Goal: Information Seeking & Learning: Find specific page/section

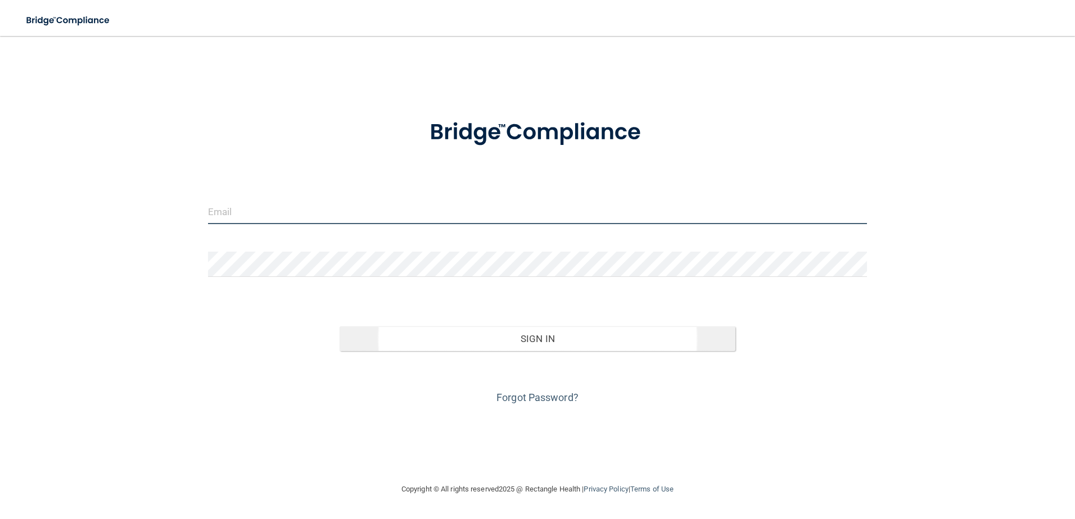
type input "[EMAIL_ADDRESS][DOMAIN_NAME]"
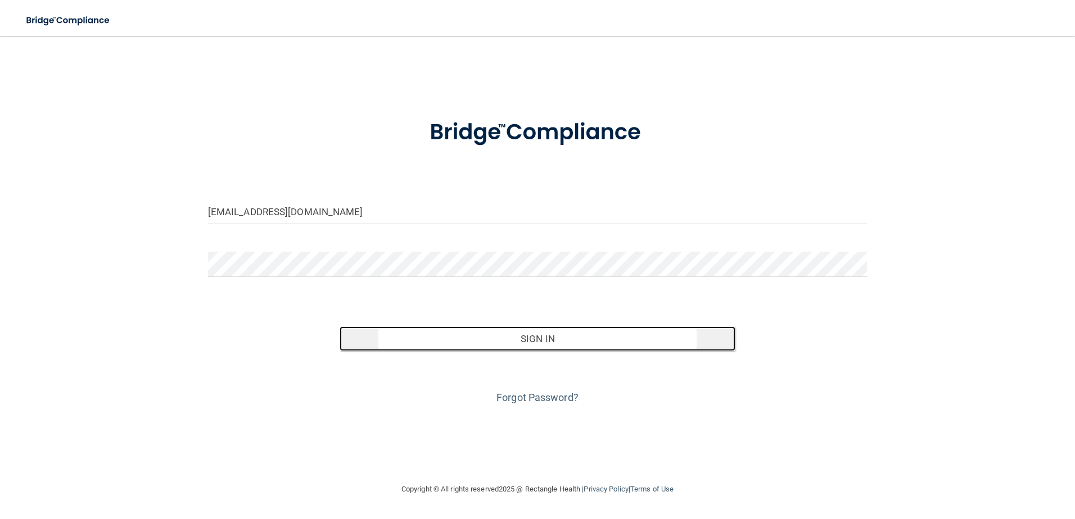
click at [512, 338] on button "Sign In" at bounding box center [538, 339] width 396 height 25
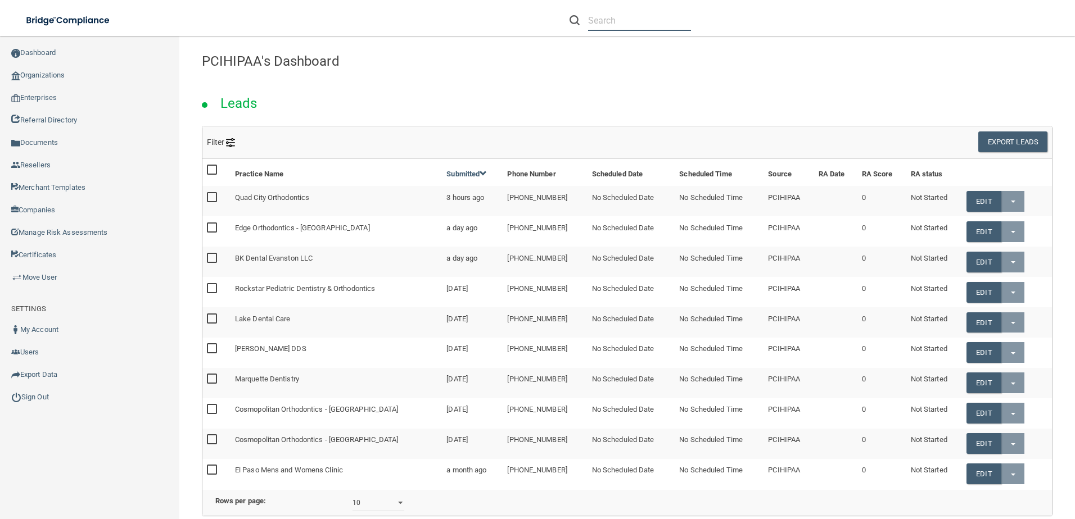
click at [622, 23] on input "text" at bounding box center [639, 20] width 103 height 21
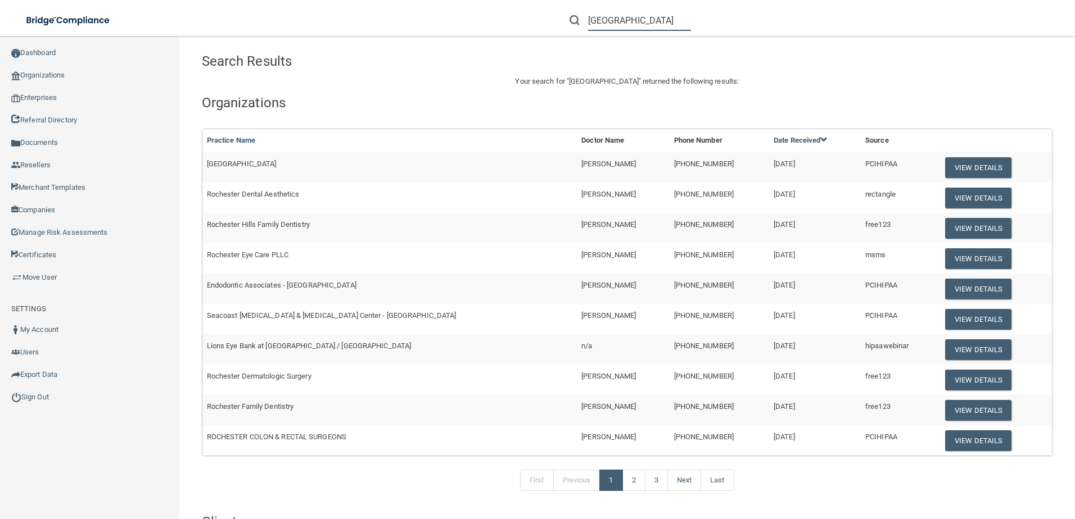
type input "[GEOGRAPHIC_DATA]"
click at [310, 163] on td "[GEOGRAPHIC_DATA]" at bounding box center [389, 167] width 375 height 30
click at [946, 165] on button "View Details" at bounding box center [978, 167] width 66 height 21
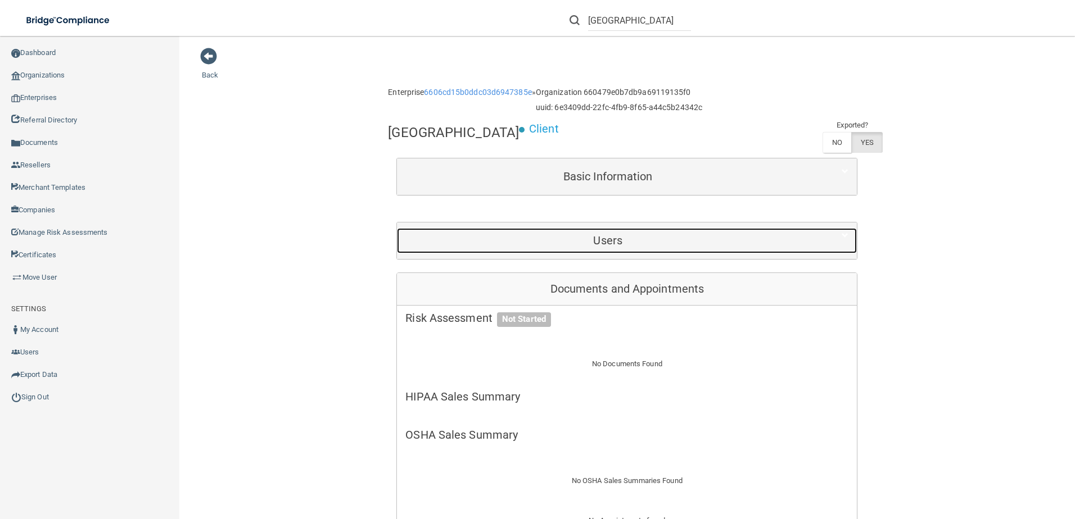
click at [605, 237] on h5 "Users" at bounding box center [607, 240] width 405 height 12
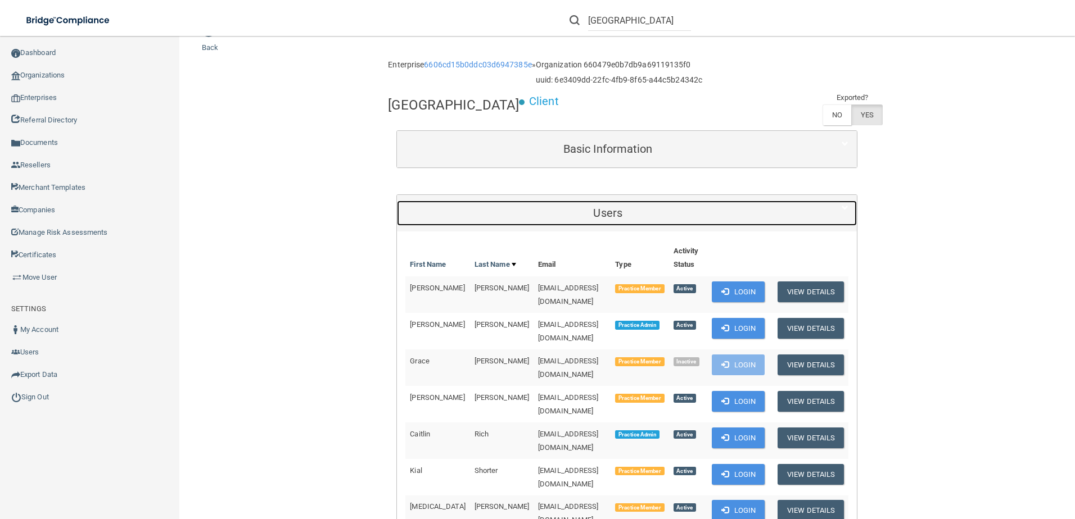
scroll to position [90, 0]
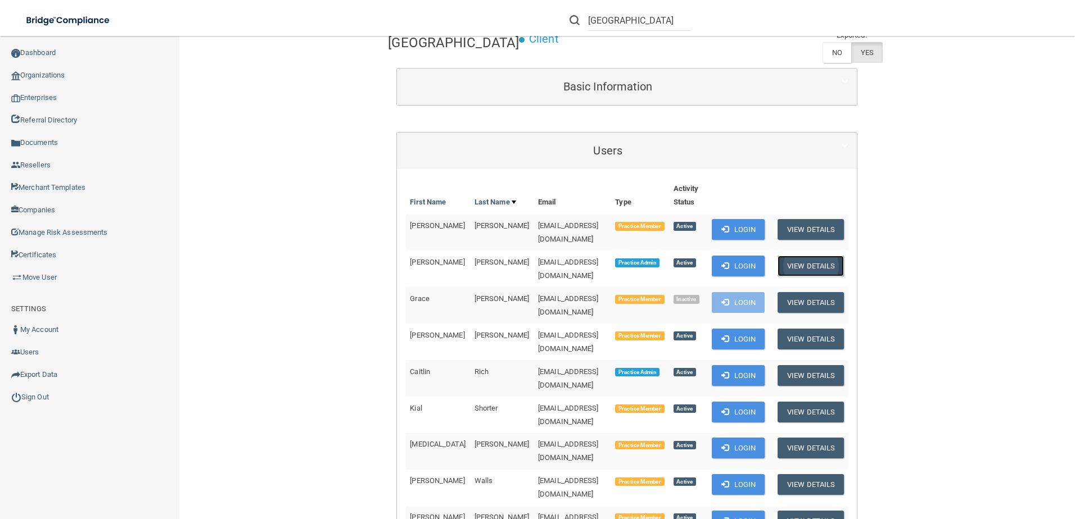
click at [798, 256] on button "View Details" at bounding box center [810, 266] width 66 height 21
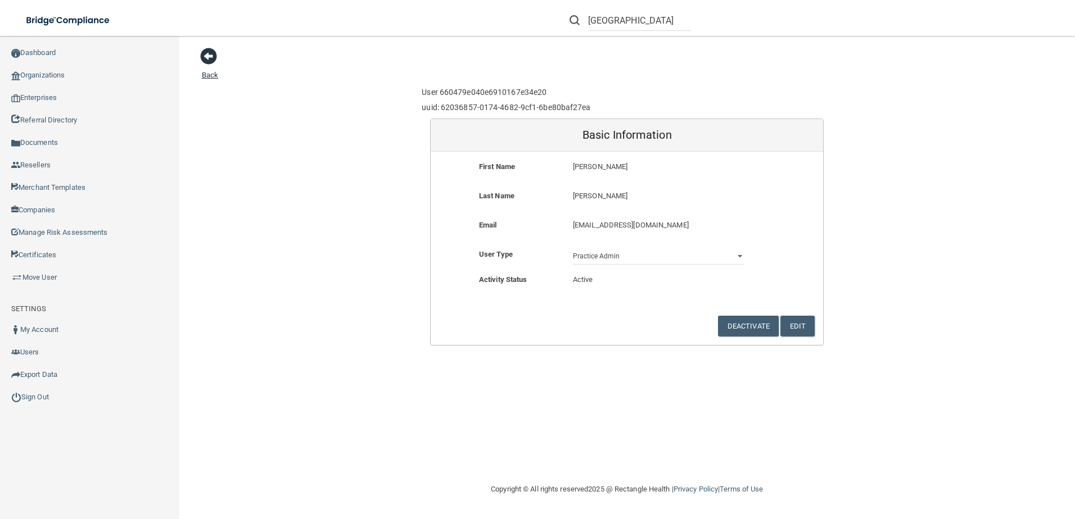
click at [207, 56] on span at bounding box center [208, 56] width 17 height 17
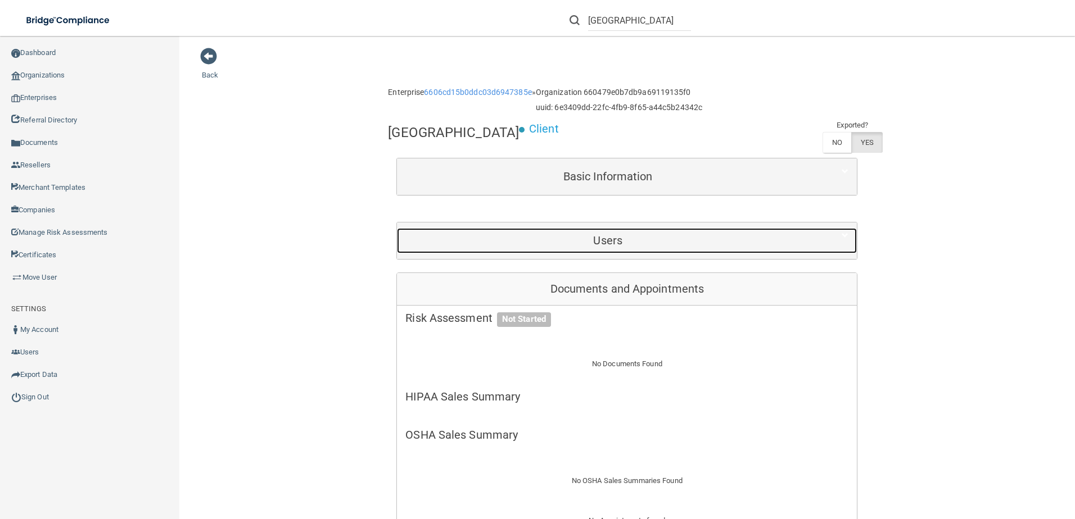
click at [569, 230] on div "Users" at bounding box center [608, 240] width 422 height 25
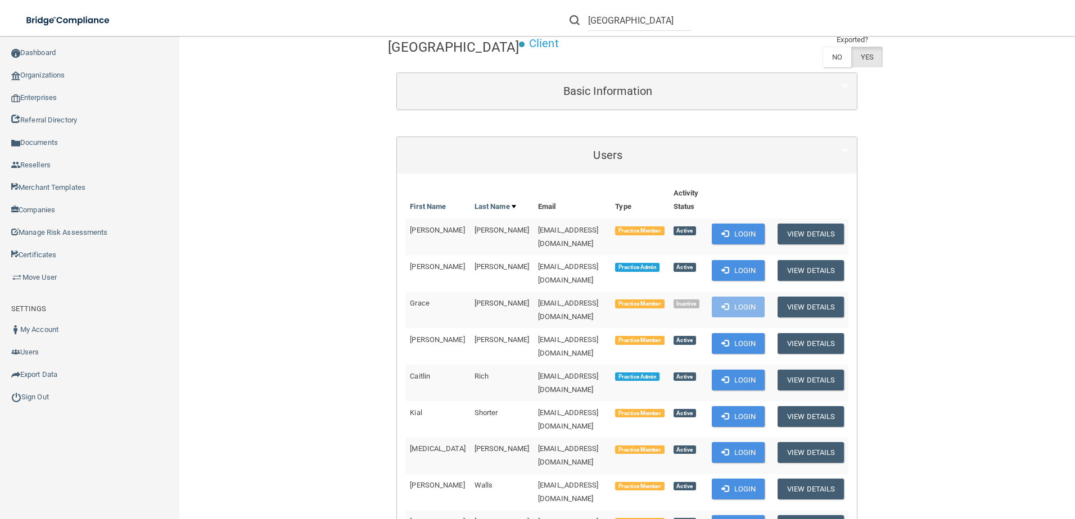
scroll to position [112, 0]
